Goal: Task Accomplishment & Management: Manage account settings

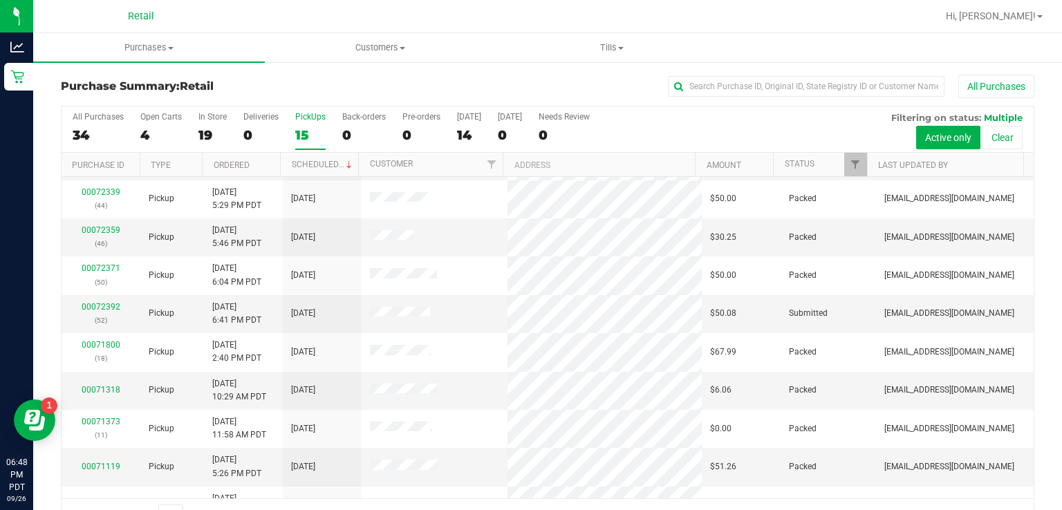
scroll to position [174, 0]
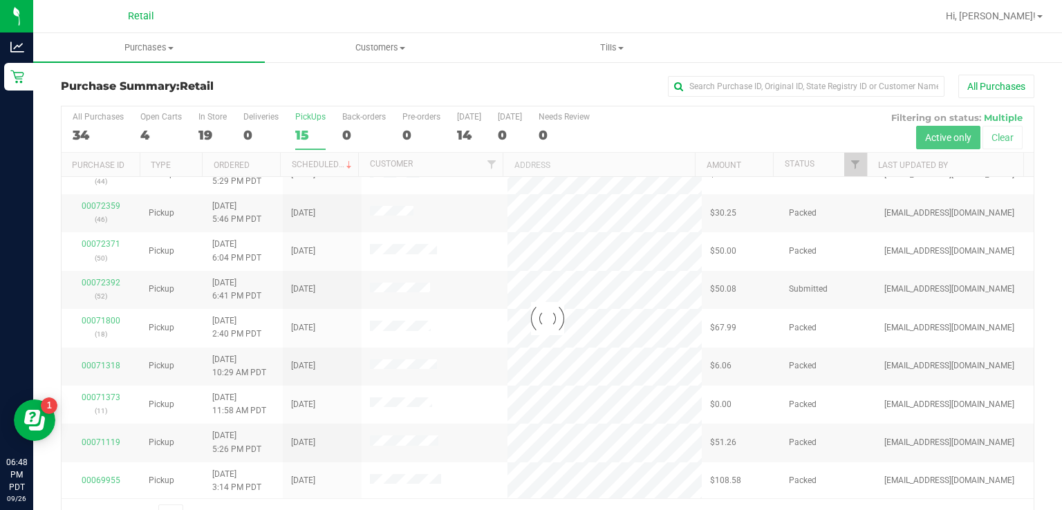
click at [309, 125] on label "PickUps 15" at bounding box center [310, 131] width 30 height 38
click at [0, 0] on input "PickUps 15" at bounding box center [0, 0] width 0 height 0
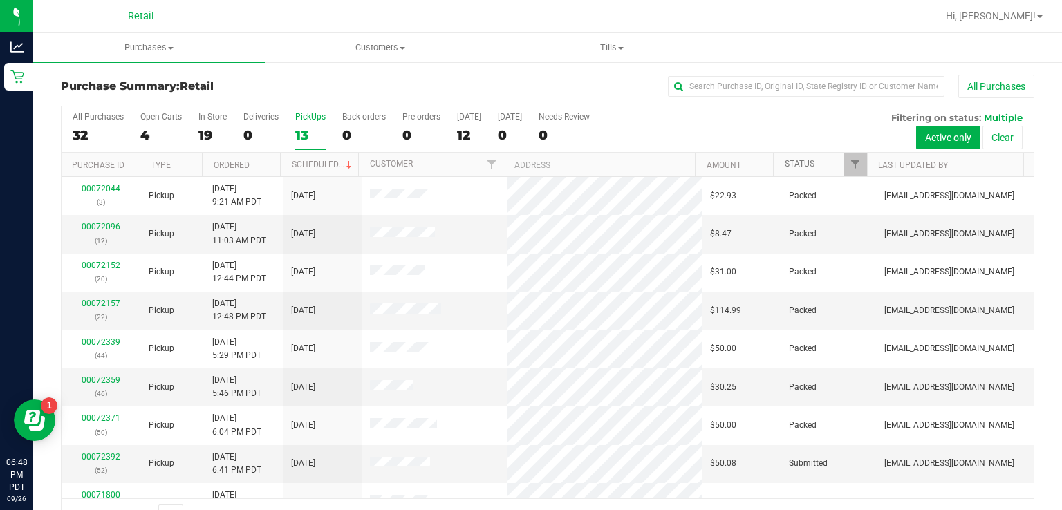
click at [792, 163] on link "Status" at bounding box center [800, 164] width 30 height 10
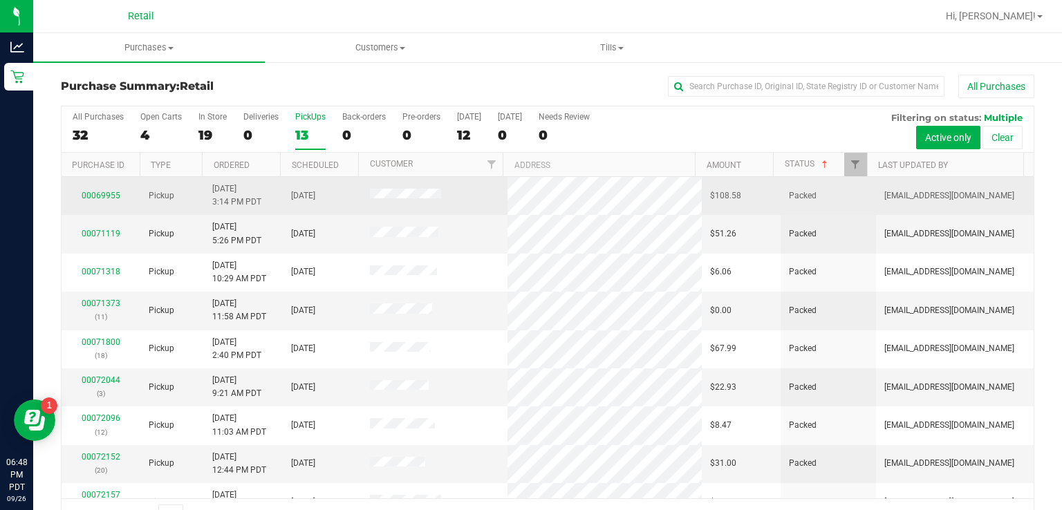
click at [786, 178] on td "Packed" at bounding box center [828, 196] width 95 height 38
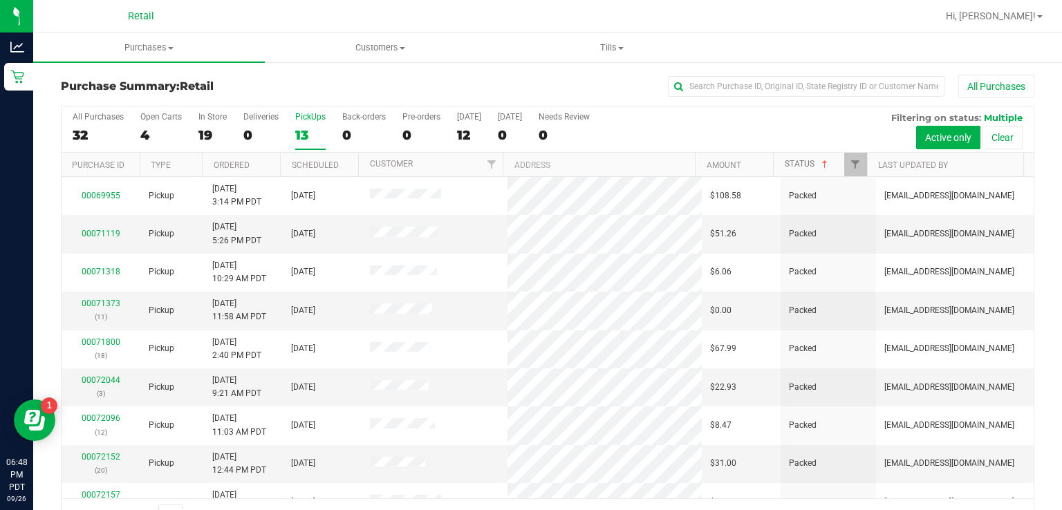
click at [791, 167] on link "Status" at bounding box center [808, 164] width 46 height 10
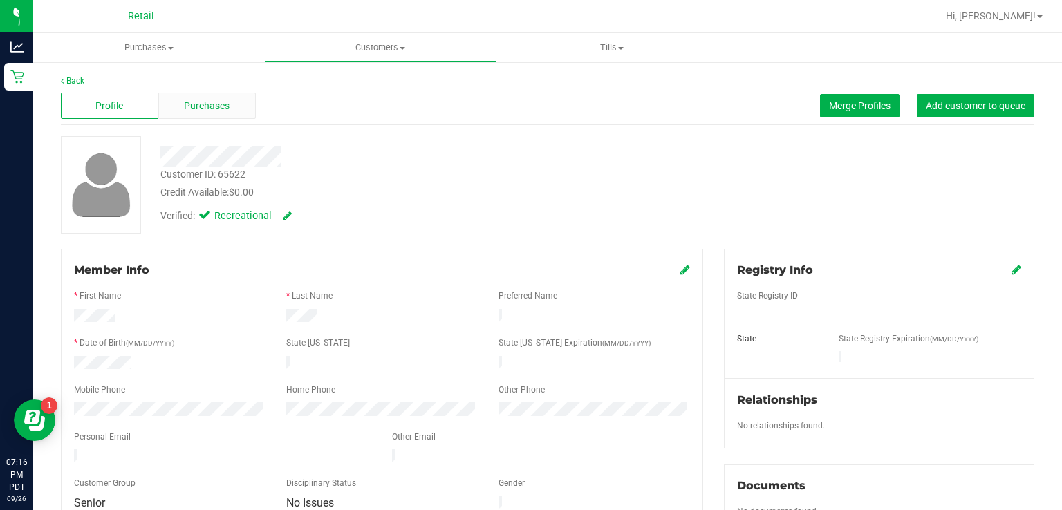
click at [209, 105] on span "Purchases" at bounding box center [207, 106] width 46 height 15
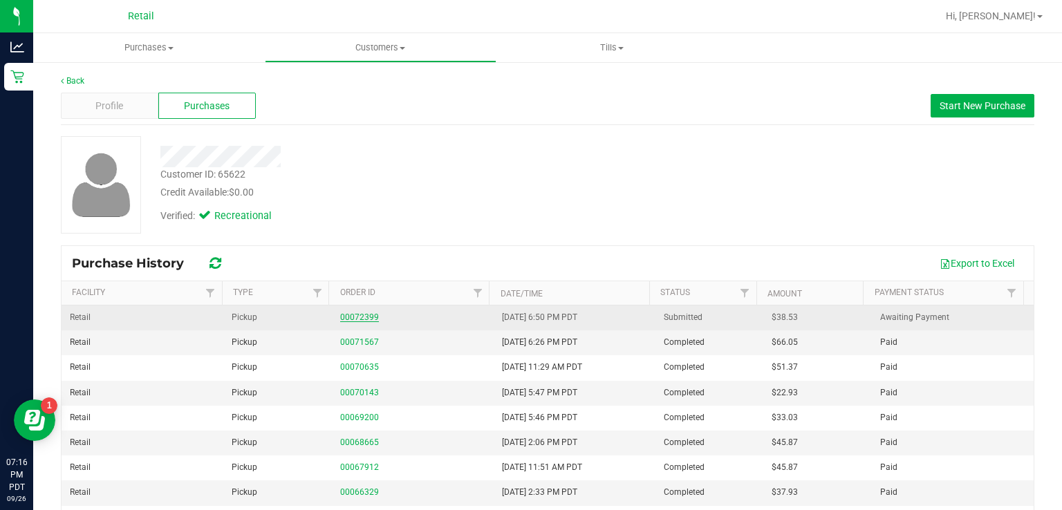
click at [342, 318] on link "00072399" at bounding box center [359, 318] width 39 height 10
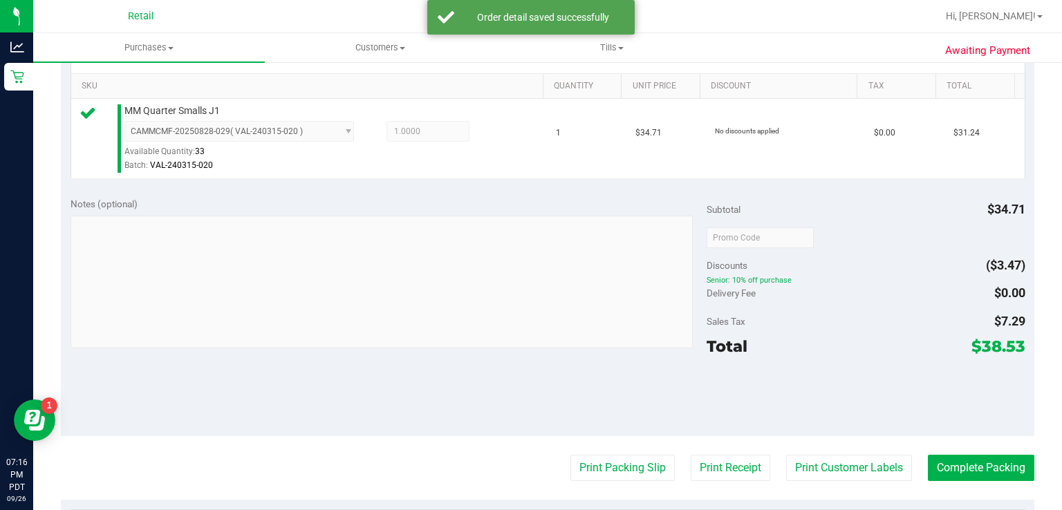
scroll to position [351, 0]
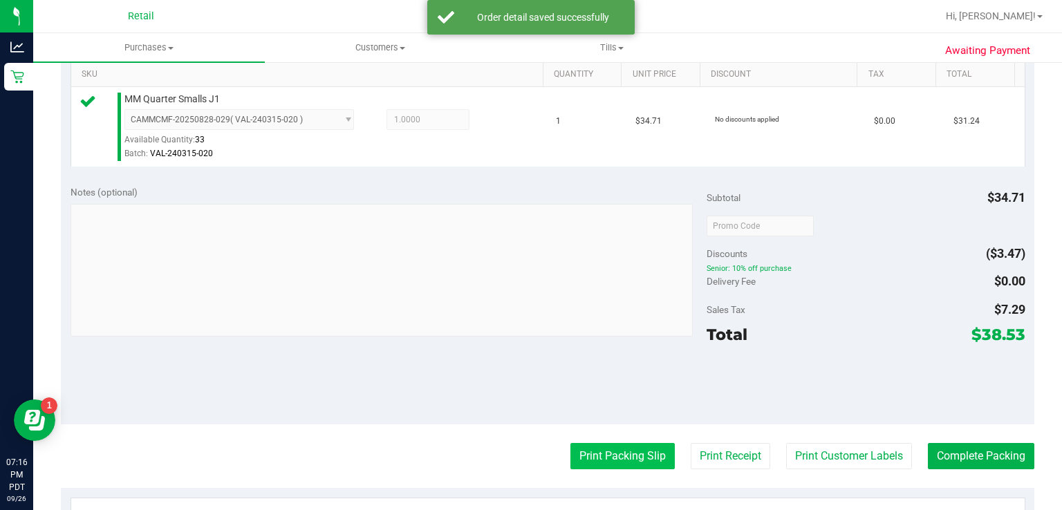
click at [597, 452] on button "Print Packing Slip" at bounding box center [623, 456] width 104 height 26
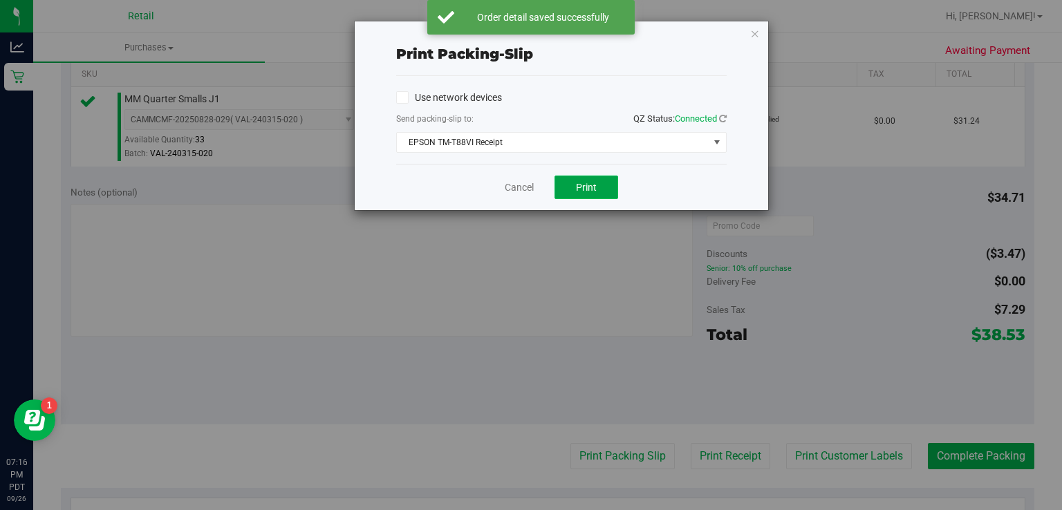
click at [584, 190] on span "Print" at bounding box center [586, 187] width 21 height 11
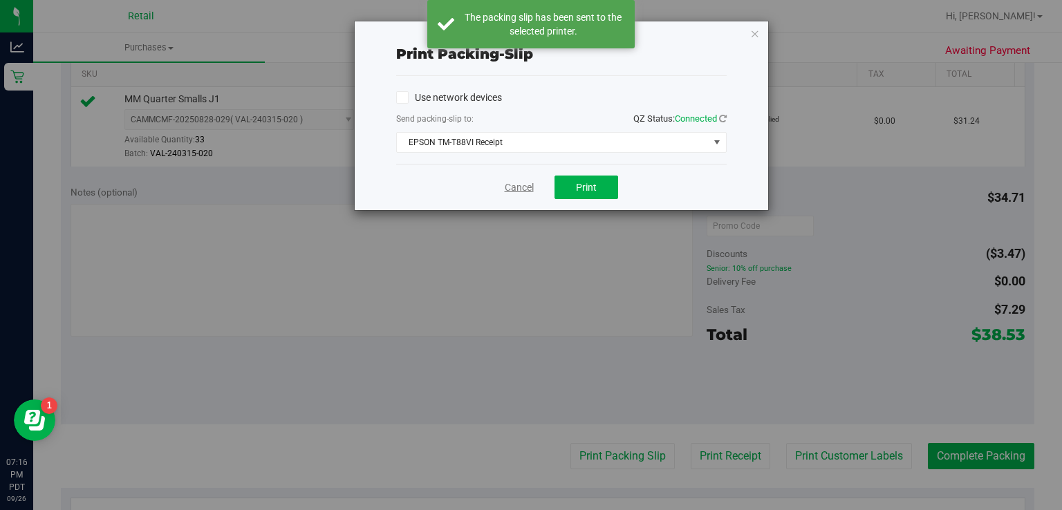
click at [517, 188] on link "Cancel" at bounding box center [519, 187] width 29 height 15
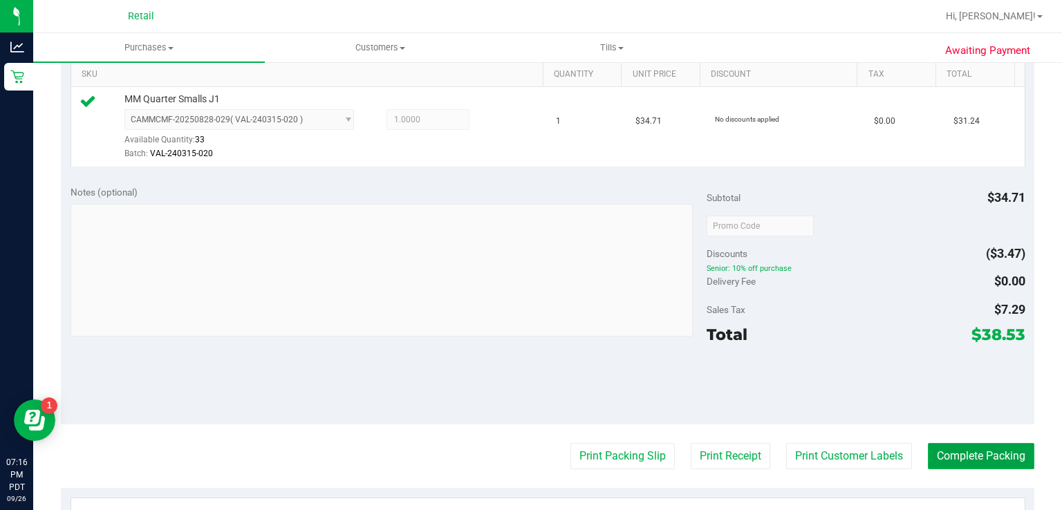
click at [976, 463] on button "Complete Packing" at bounding box center [981, 456] width 106 height 26
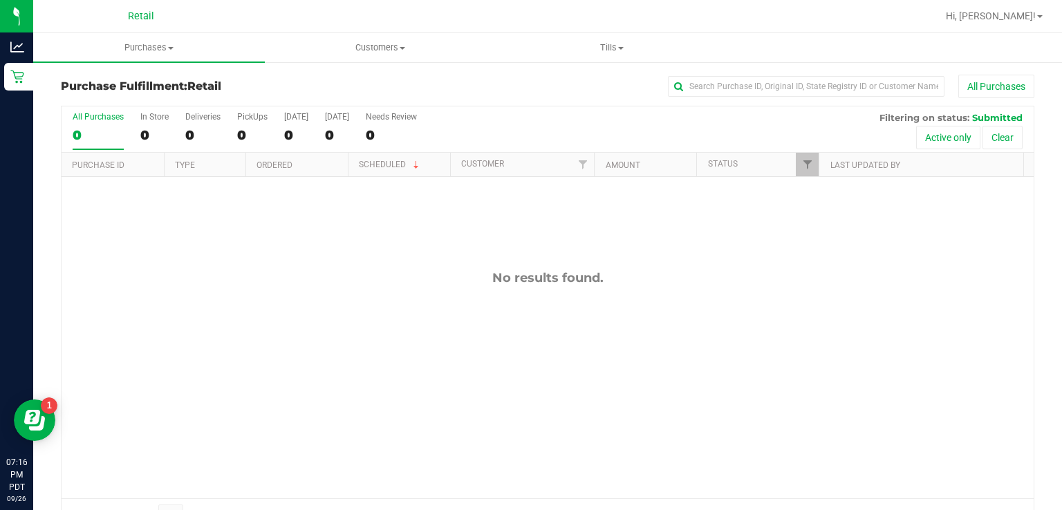
click at [358, 351] on div "No results found." at bounding box center [548, 384] width 972 height 415
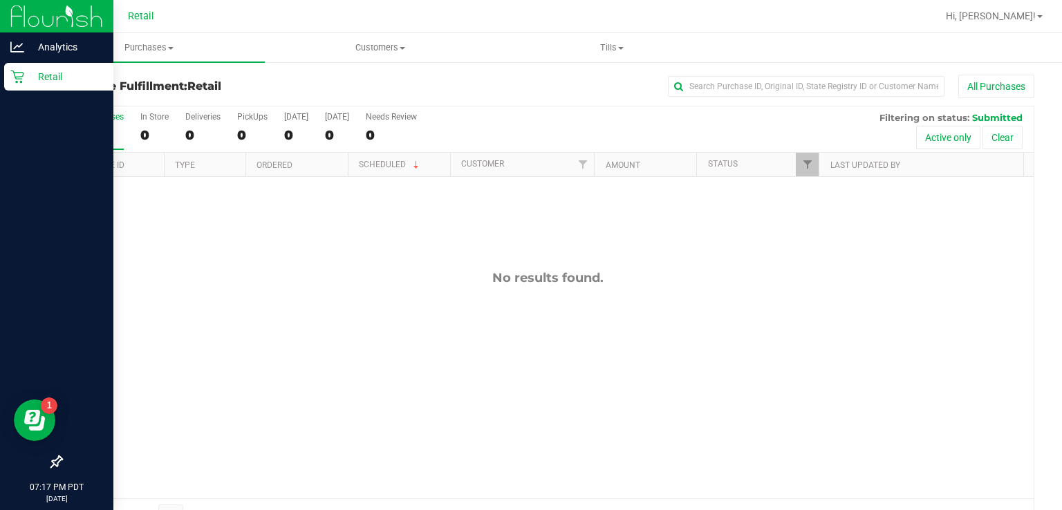
click at [24, 91] on link "Retail" at bounding box center [56, 78] width 113 height 30
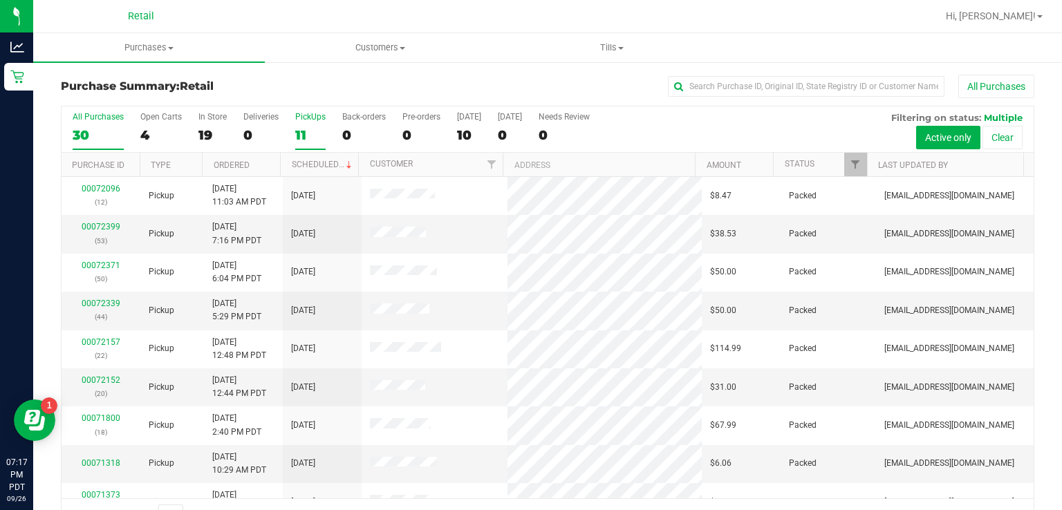
click at [307, 127] on div "11" at bounding box center [310, 135] width 30 height 16
click at [0, 0] on input "PickUps 11" at bounding box center [0, 0] width 0 height 0
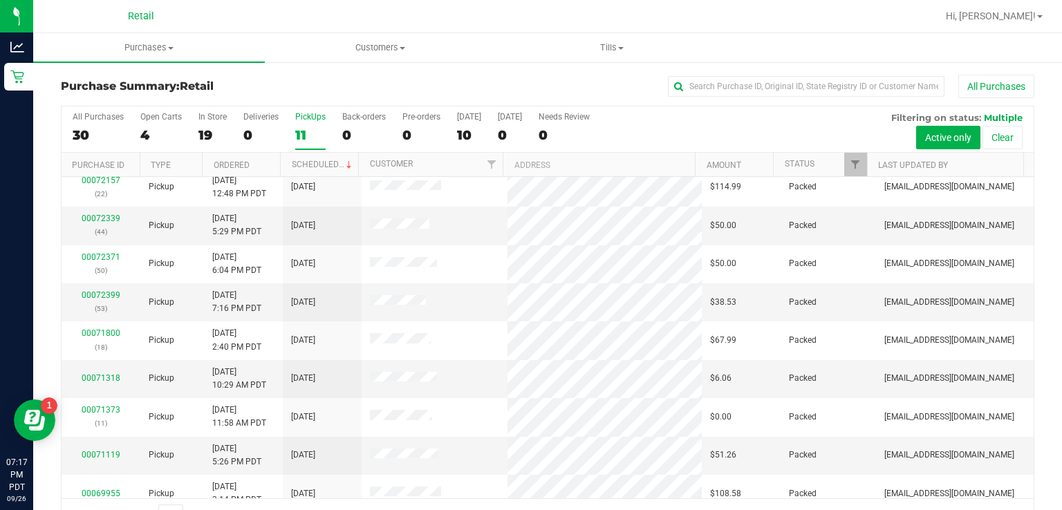
scroll to position [84, 0]
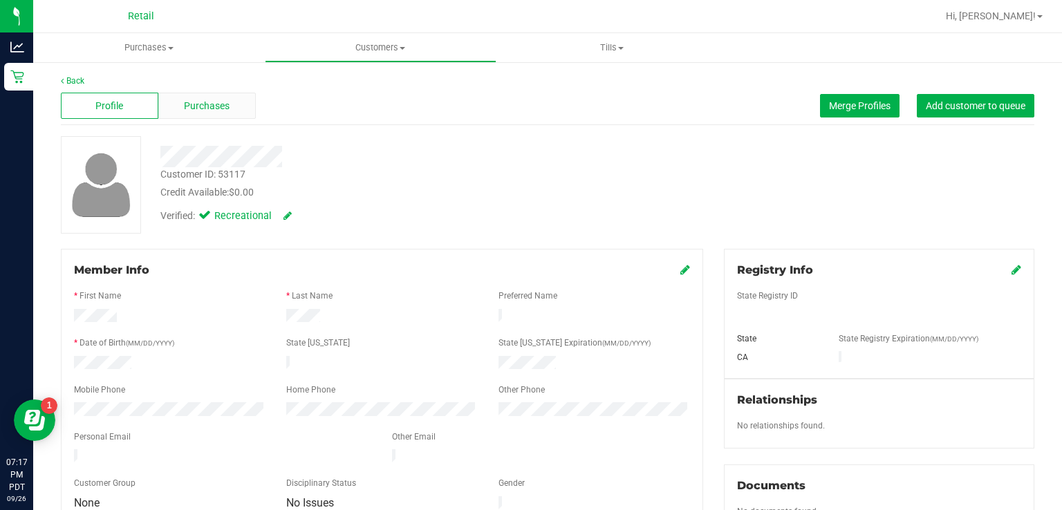
click at [207, 97] on div "Purchases" at bounding box center [207, 106] width 98 height 26
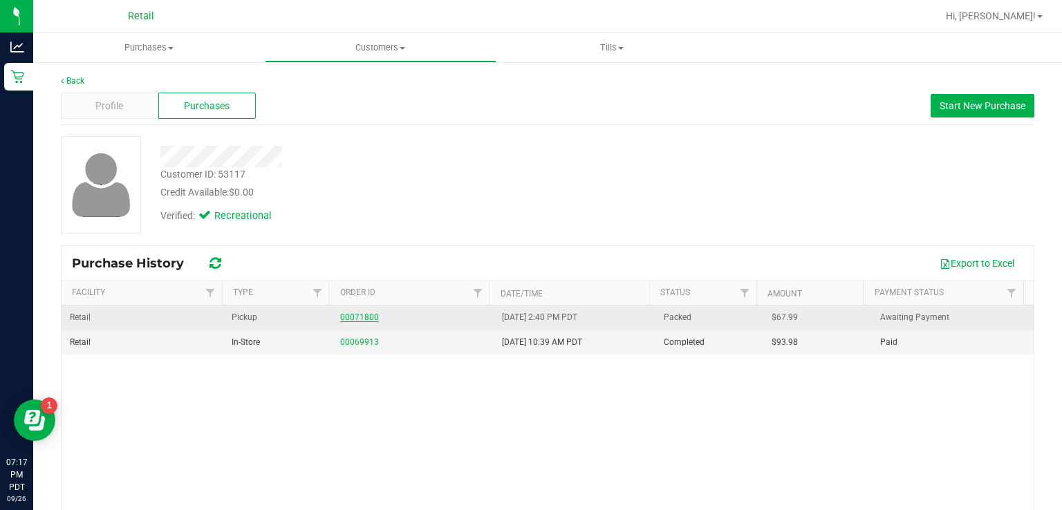
click at [340, 315] on link "00071800" at bounding box center [359, 318] width 39 height 10
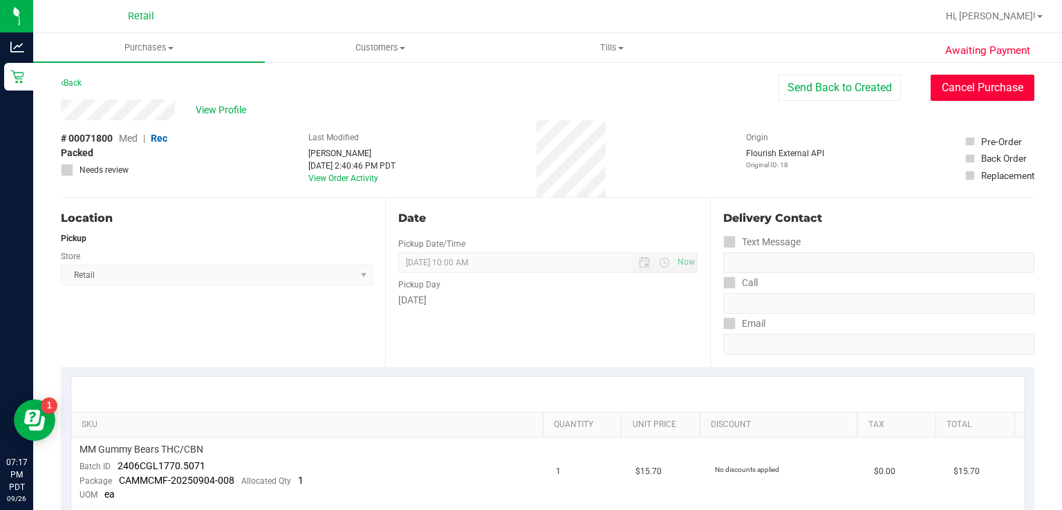
click at [995, 89] on button "Cancel Purchase" at bounding box center [983, 88] width 104 height 26
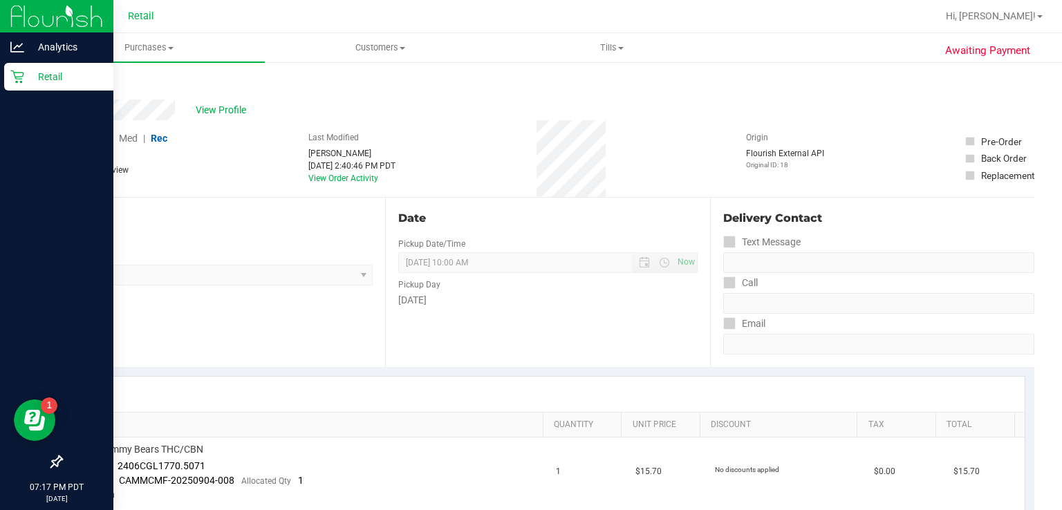
click at [17, 86] on div "Retail" at bounding box center [58, 77] width 109 height 28
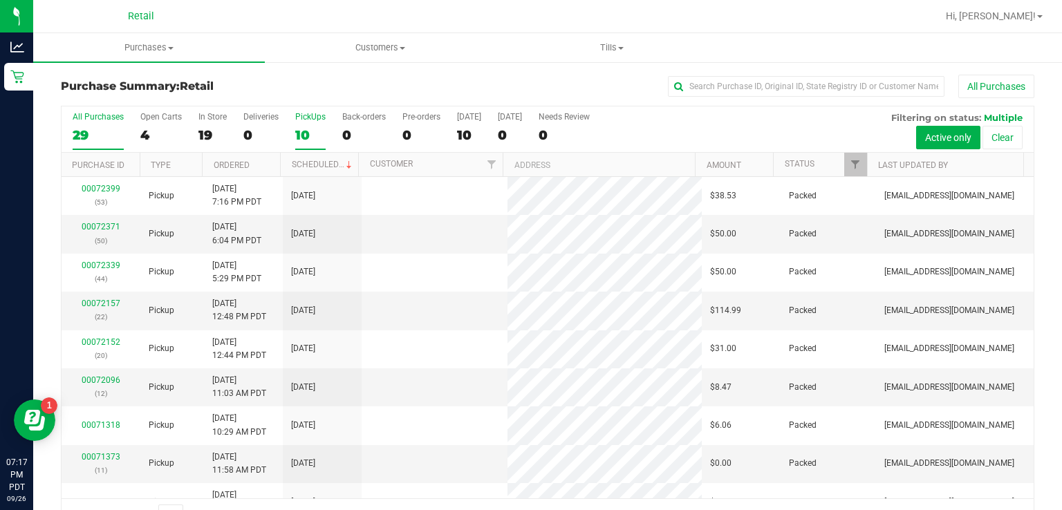
click at [299, 131] on div "10" at bounding box center [310, 135] width 30 height 16
click at [0, 0] on input "PickUps 10" at bounding box center [0, 0] width 0 height 0
